Goal: Task Accomplishment & Management: Manage account settings

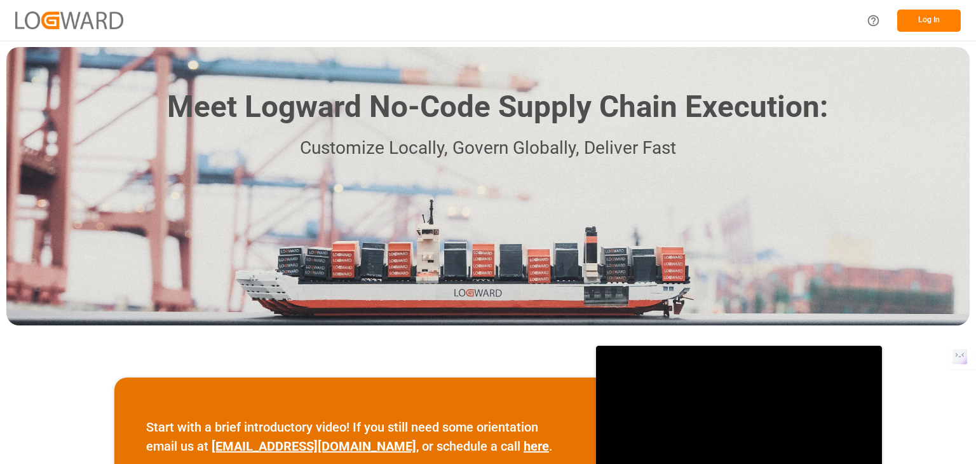
click at [924, 22] on button "Log In" at bounding box center [930, 21] width 64 height 22
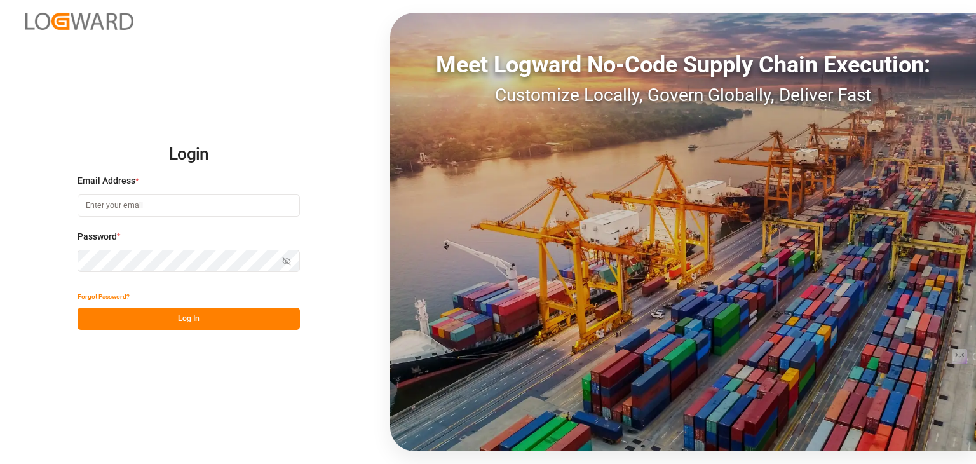
type input "[EMAIL_ADDRESS][DOMAIN_NAME]"
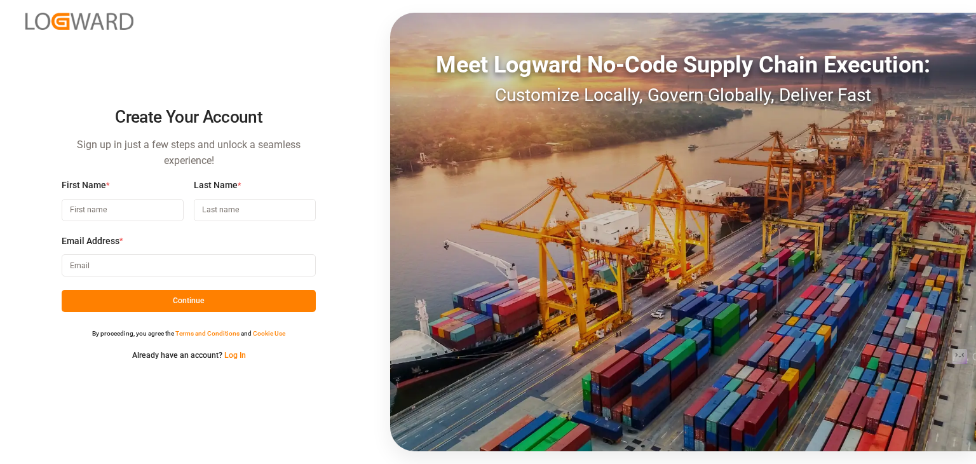
click at [142, 258] on input at bounding box center [189, 265] width 254 height 22
paste input "rigel@yopmail.com"
type input "rigel@yopmail.com"
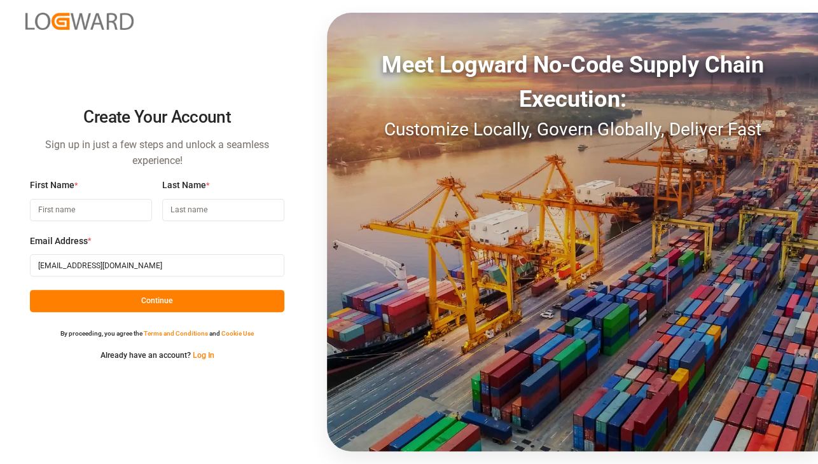
click at [67, 204] on input at bounding box center [91, 210] width 122 height 22
type input "rigel"
click at [189, 214] on input at bounding box center [223, 210] width 122 height 22
type input "12"
click at [173, 305] on button "Continue" at bounding box center [157, 301] width 254 height 22
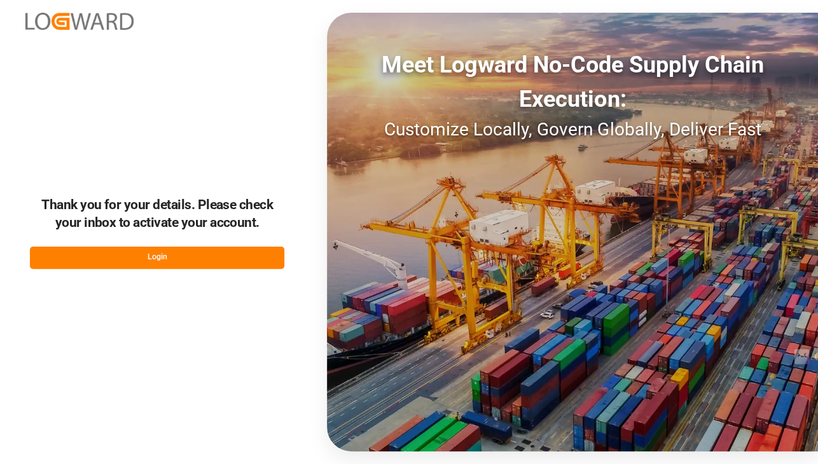
click at [213, 257] on button "Login" at bounding box center [157, 258] width 254 height 22
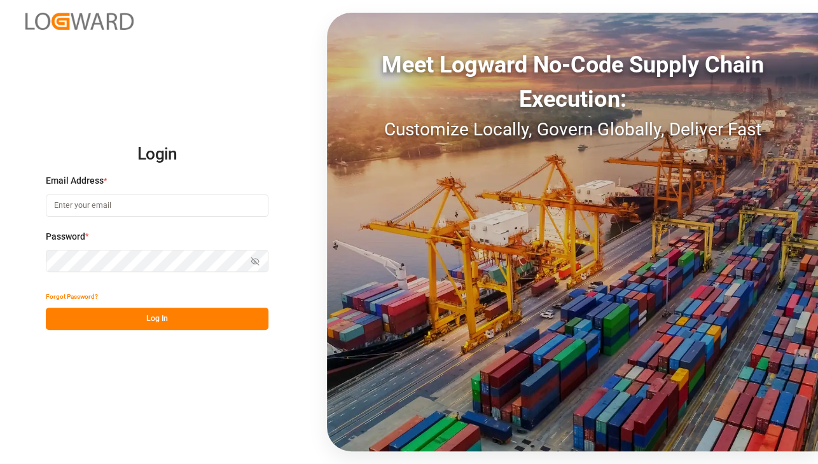
type input "[EMAIL_ADDRESS][DOMAIN_NAME]"
drag, startPoint x: 163, startPoint y: 203, endPoint x: 324, endPoint y: 202, distance: 160.8
click at [5, 210] on div "Login Email Address * vardhinikm02@gmail.com Password * Show password Forgot Pa…" at bounding box center [409, 232] width 818 height 464
paste input "rigel@yopmail.com"
type input "rigel@yopmail.com"
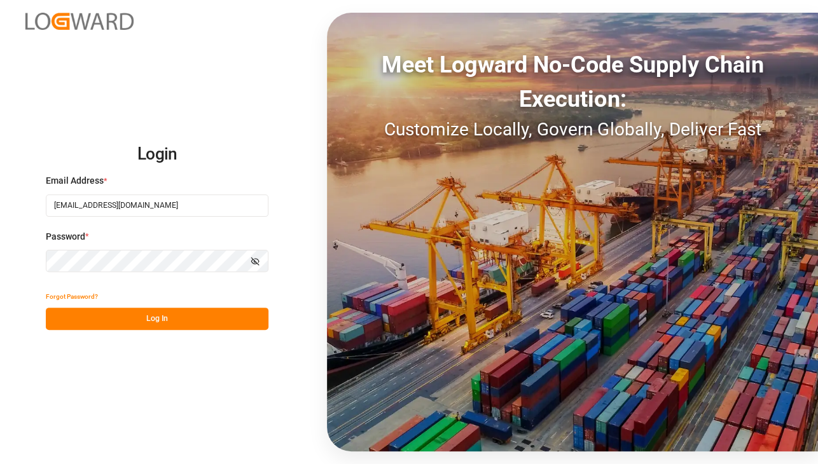
click at [5, 266] on div "Login Email Address * rigel@yopmail.com Password * Show password Forgot Passwor…" at bounding box center [409, 232] width 818 height 464
click at [259, 316] on button "Log In" at bounding box center [157, 319] width 222 height 22
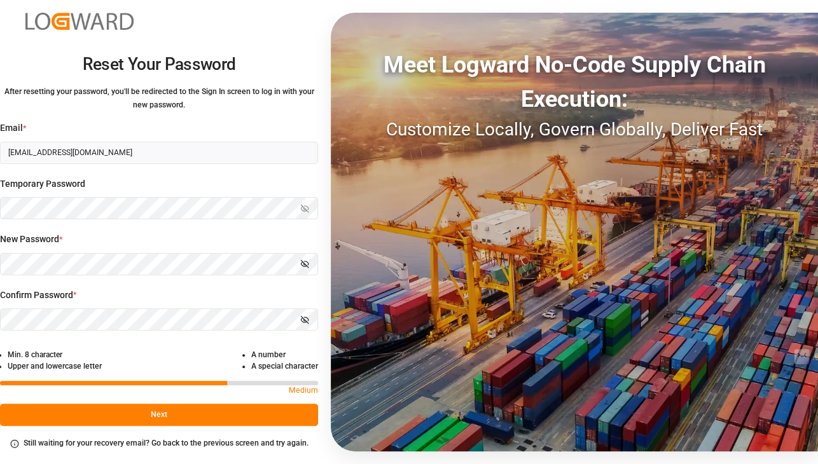
click at [284, 415] on button "Next" at bounding box center [159, 415] width 318 height 22
